Goal: Information Seeking & Learning: Learn about a topic

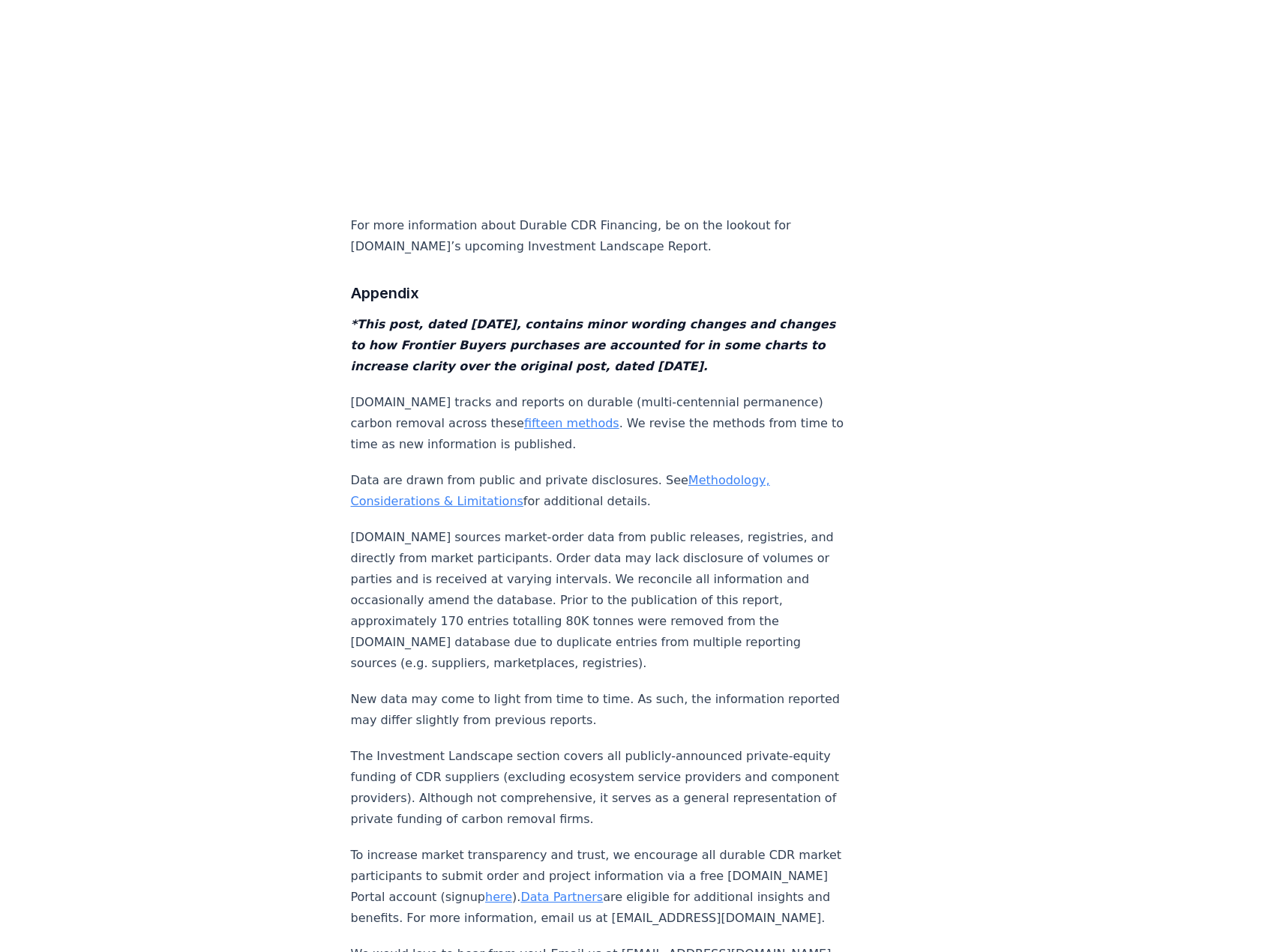
scroll to position [15065, 0]
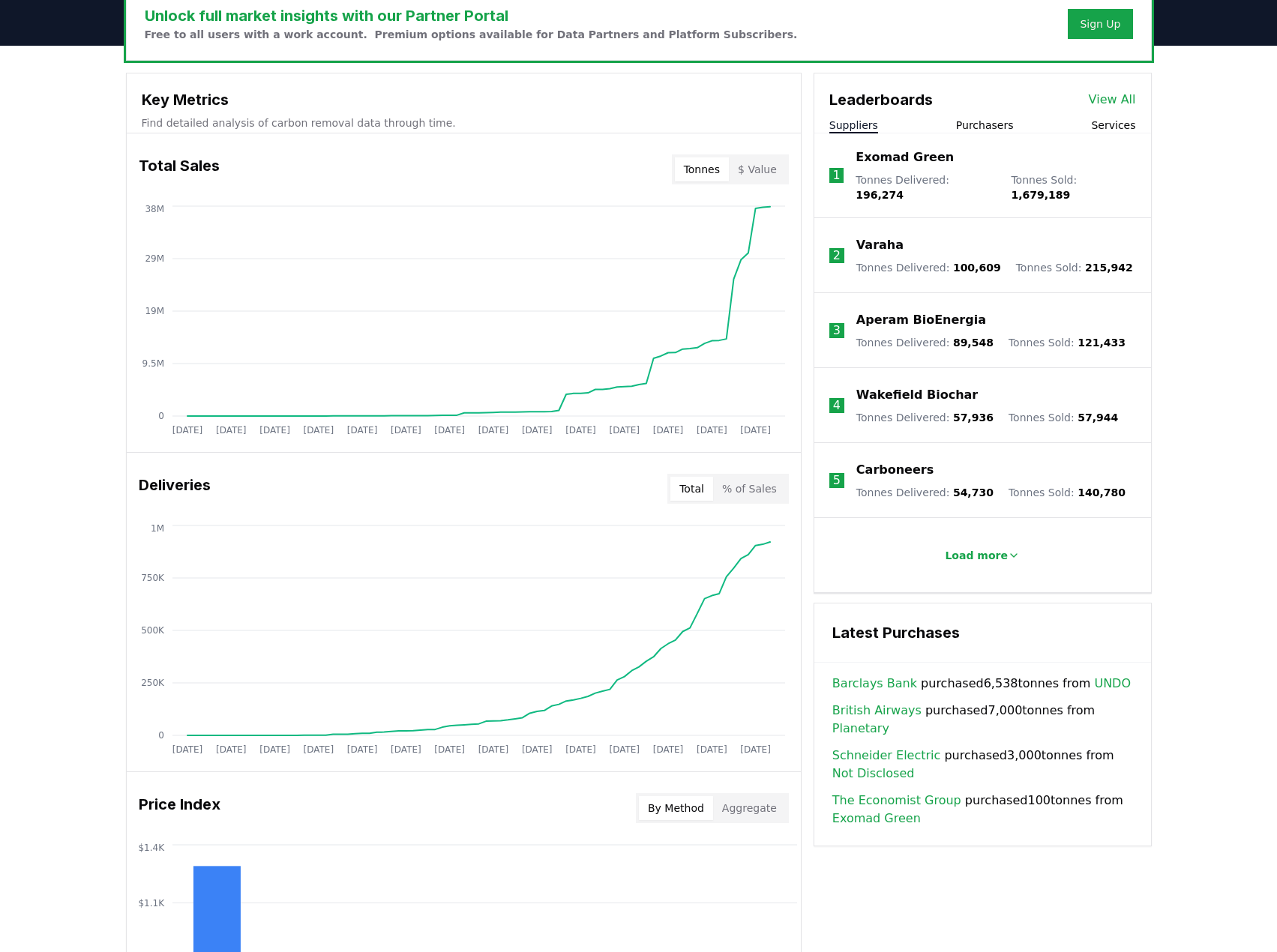
scroll to position [996, 0]
